Goal: Transaction & Acquisition: Purchase product/service

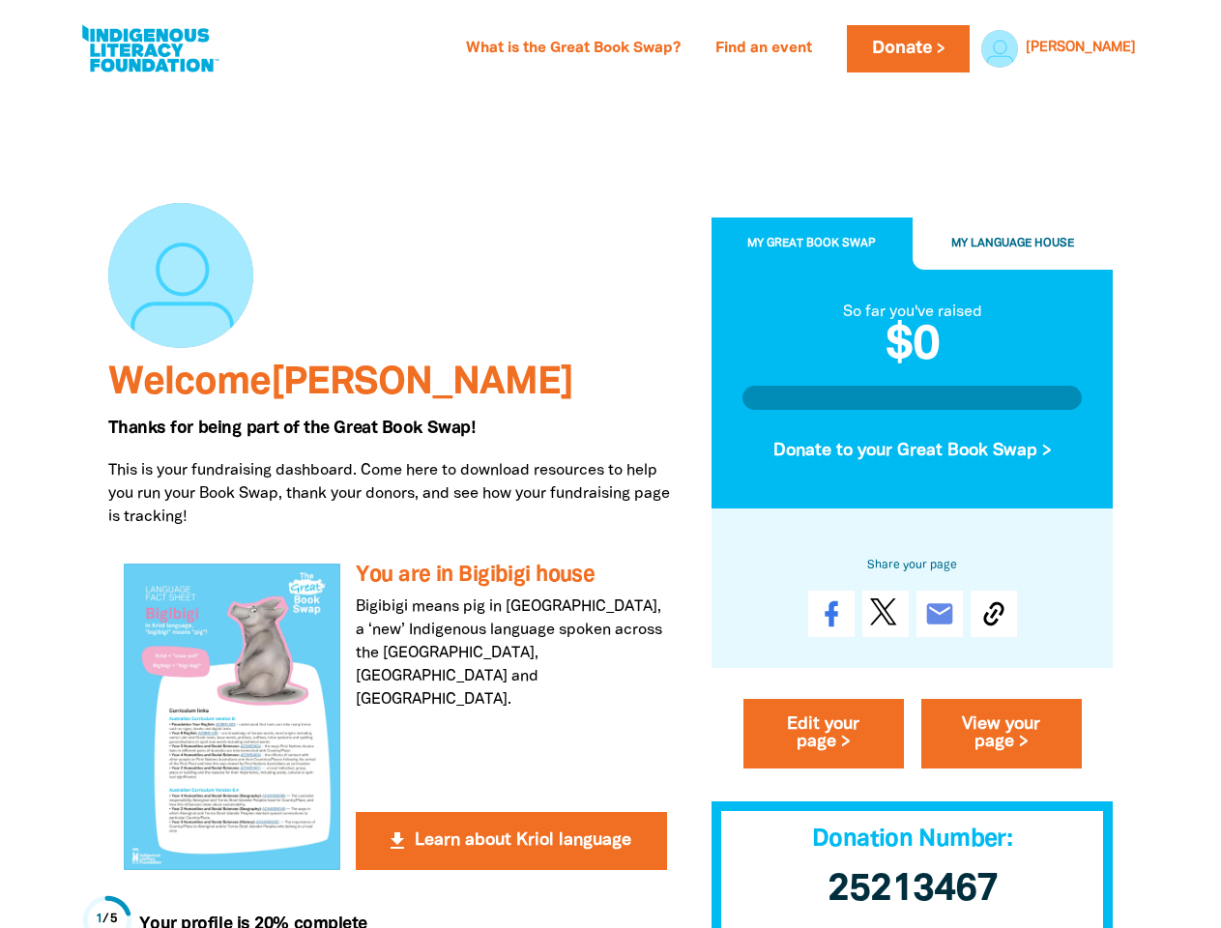
click at [610, 464] on p "This is your fundraising dashboard. Come here to download resources to help you…" at bounding box center [395, 494] width 574 height 70
click at [1108, 48] on link "[PERSON_NAME]" at bounding box center [1081, 49] width 110 height 14
click at [812, 245] on span "My Great Book Swap" at bounding box center [812, 244] width 129 height 11
click at [1014, 245] on span "My Language House" at bounding box center [1013, 244] width 123 height 11
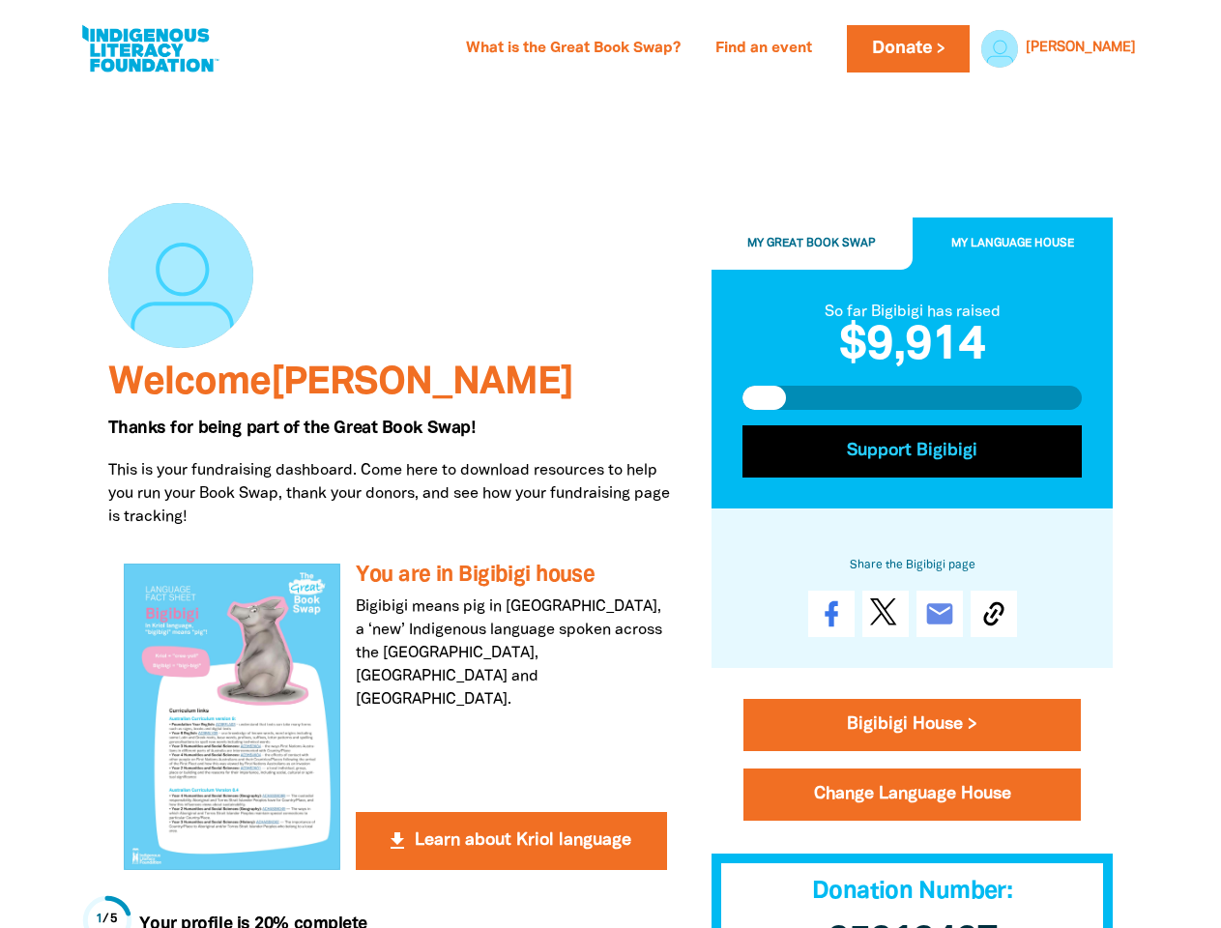
click at [913, 452] on button "Support Bigibigi" at bounding box center [913, 452] width 340 height 52
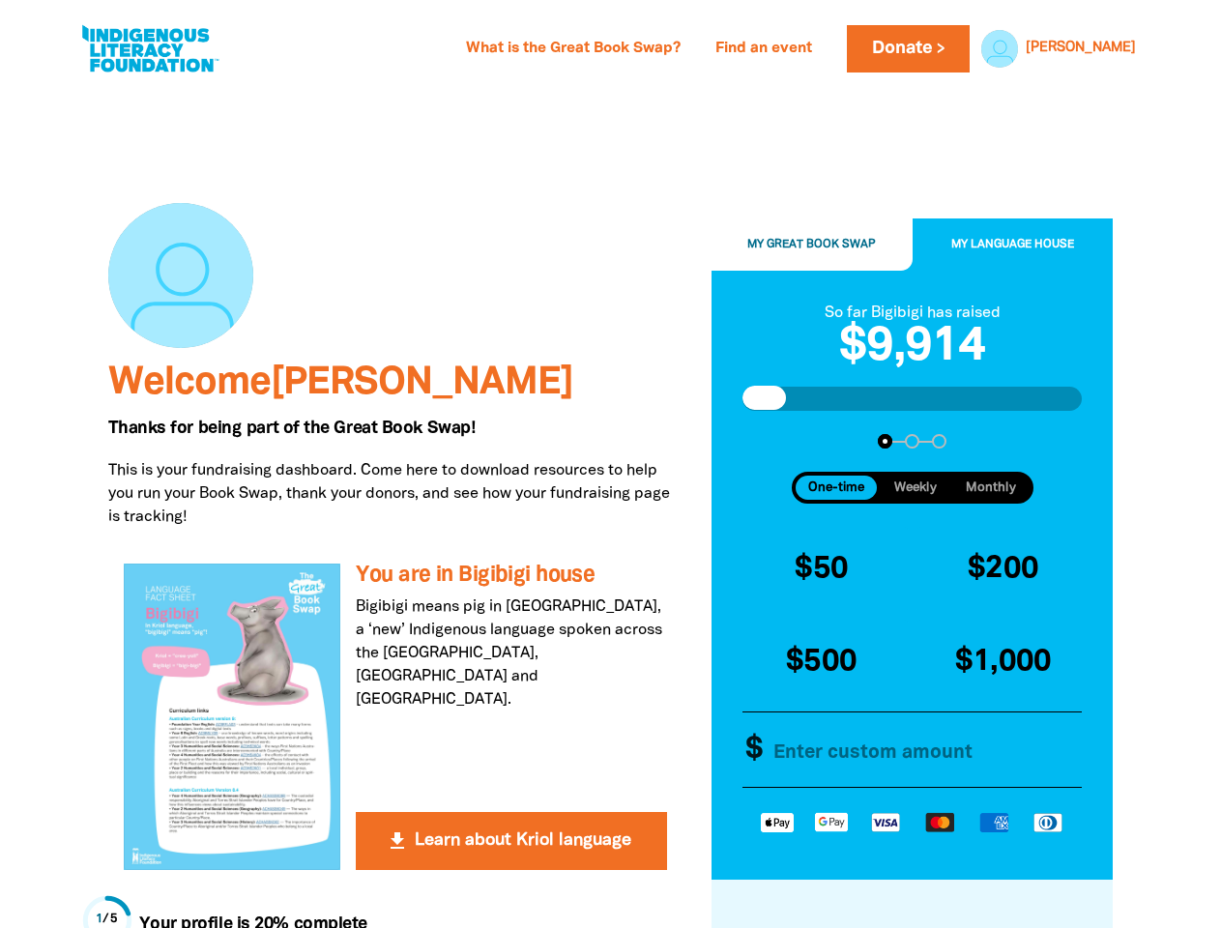
click at [994, 615] on div "$50 $200 $500 $1,000 Other Amount $" at bounding box center [913, 661] width 356 height 268
